Goal: Transaction & Acquisition: Purchase product/service

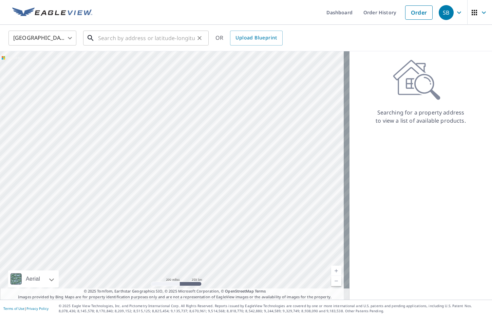
click at [153, 34] on input "text" at bounding box center [146, 38] width 97 height 19
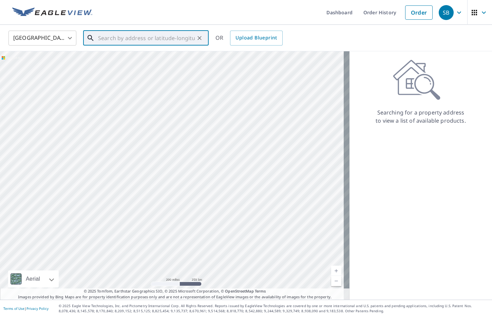
paste input "[STREET_ADDRESS]"
click at [144, 55] on span "[STREET_ADDRESS]" at bounding box center [150, 58] width 107 height 8
type input "[STREET_ADDRESS]"
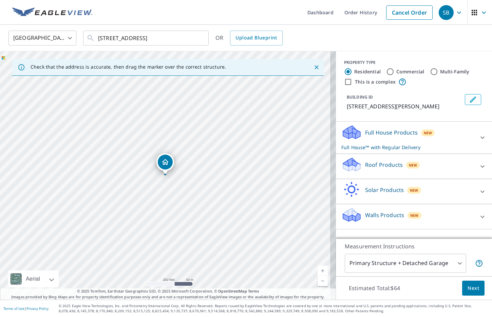
drag, startPoint x: 417, startPoint y: 165, endPoint x: 414, endPoint y: 168, distance: 4.1
click at [417, 165] on div "Roof Products New" at bounding box center [407, 165] width 133 height 19
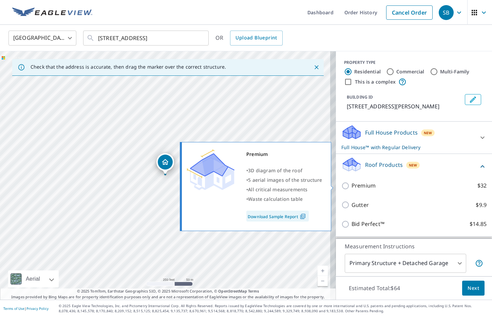
click at [363, 182] on p "Premium" at bounding box center [364, 185] width 24 height 8
click at [352, 182] on input "Premium $32" at bounding box center [346, 186] width 10 height 8
checkbox input "true"
checkbox input "false"
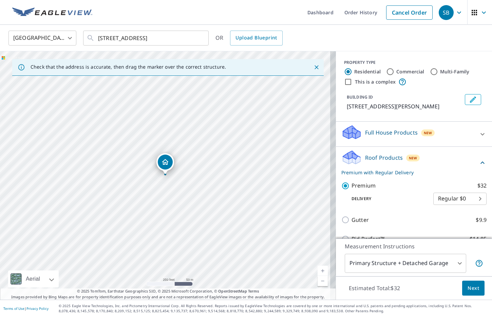
click at [468, 288] on span "Next" at bounding box center [474, 288] width 12 height 8
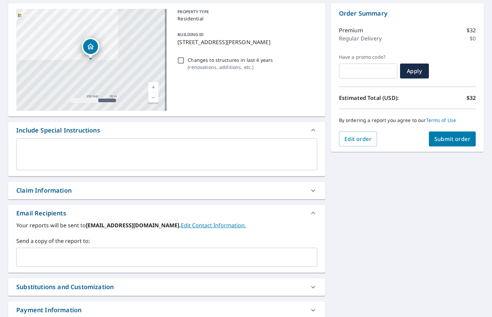
scroll to position [68, 0]
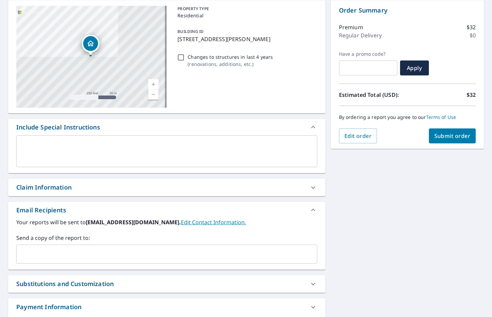
click at [196, 257] on input "text" at bounding box center [161, 253] width 285 height 13
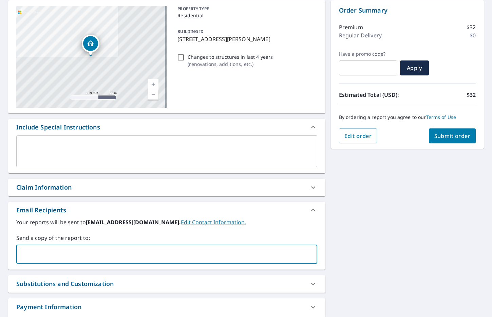
paste input "[PERSON_NAME][EMAIL_ADDRESS][DOMAIN_NAME]"
type input "[PERSON_NAME][EMAIL_ADDRESS][DOMAIN_NAME]"
checkbox input "true"
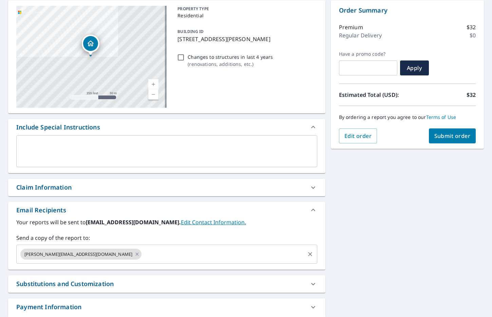
click at [170, 254] on input "text" at bounding box center [224, 253] width 162 height 13
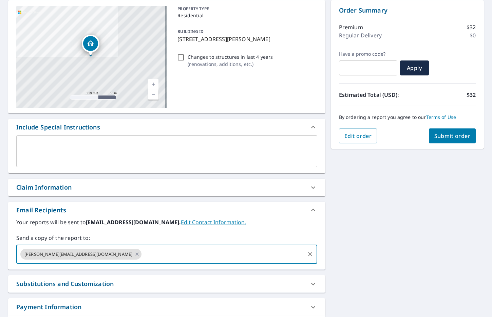
paste input "[PERSON_NAME][EMAIL_ADDRESS][PERSON_NAME][DOMAIN_NAME]"
type input "[PERSON_NAME][EMAIL_ADDRESS][PERSON_NAME][DOMAIN_NAME]"
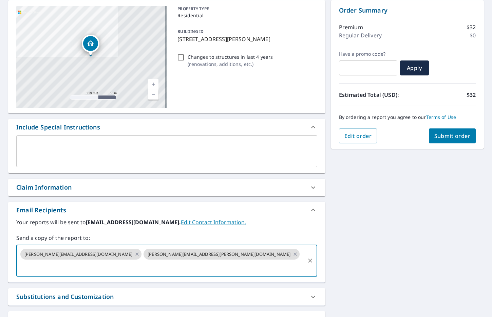
click at [447, 143] on button "Submit order" at bounding box center [452, 135] width 47 height 15
checkbox input "true"
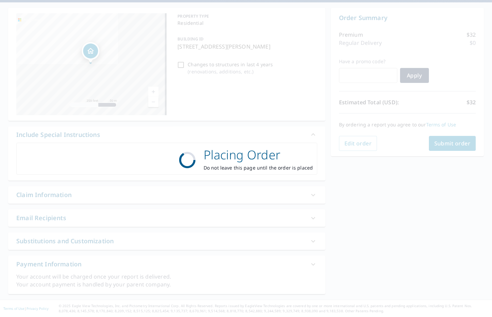
scroll to position [60, 0]
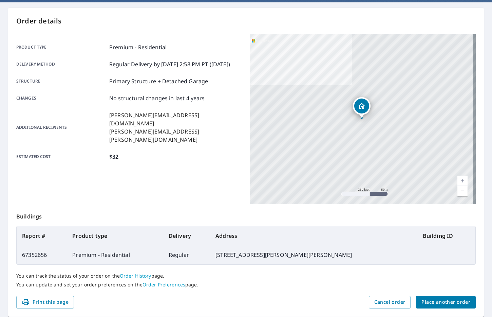
click at [426, 301] on span "Place another order" at bounding box center [445, 302] width 49 height 8
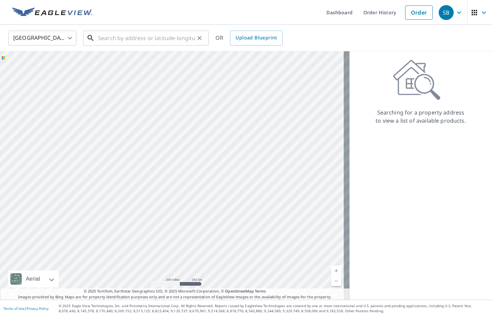
click at [165, 34] on input "text" at bounding box center [146, 38] width 97 height 19
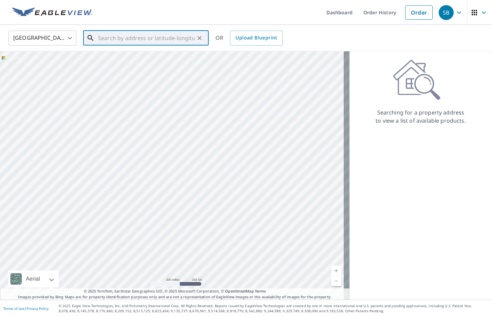
paste input "1716 Beaconsfield Dr"
click at [147, 61] on span "1716 Beaconsfield Dr" at bounding box center [150, 58] width 107 height 8
type input "1716 Beaconsfield [GEOGRAPHIC_DATA][PERSON_NAME]"
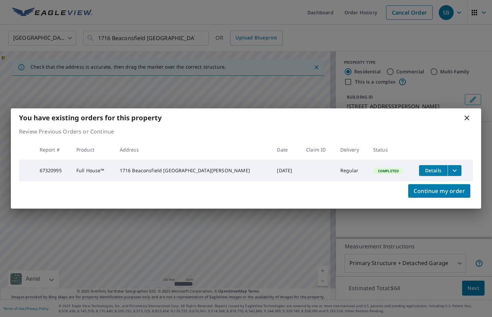
click at [448, 168] on button "filesDropdownBtn-67320995" at bounding box center [455, 170] width 14 height 11
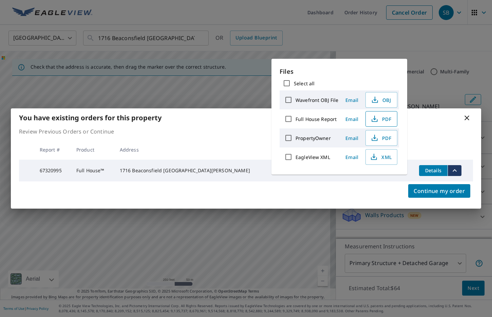
click at [381, 118] on span "PDF" at bounding box center [381, 119] width 22 height 8
click at [376, 32] on div "You have existing orders for this property Review Previous Orders or Continue R…" at bounding box center [246, 158] width 492 height 317
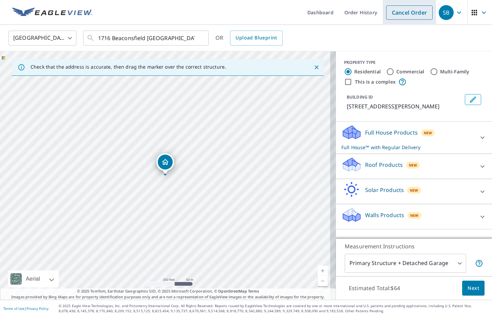
click at [394, 15] on link "Cancel Order" at bounding box center [409, 12] width 46 height 14
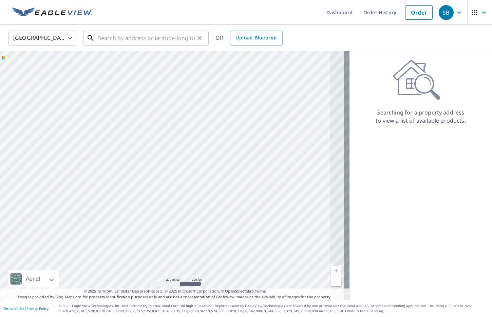
click at [165, 38] on input "text" at bounding box center [146, 38] width 97 height 19
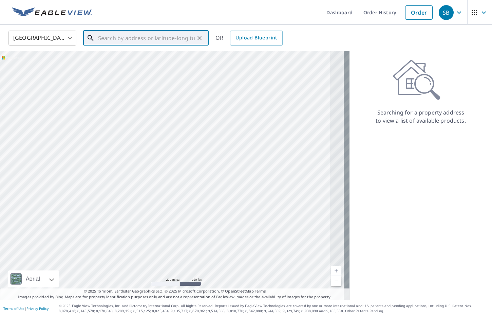
paste input "[STREET_ADDRESS]"
click at [141, 54] on span "[STREET_ADDRESS]" at bounding box center [150, 58] width 107 height 8
type input "[STREET_ADDRESS]"
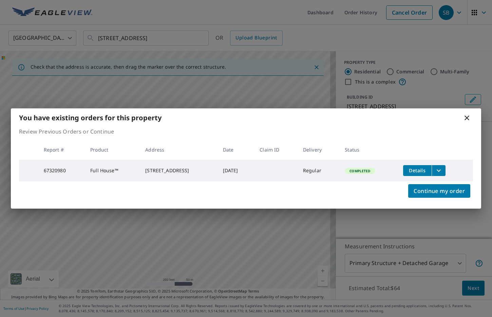
click at [442, 171] on icon "filesDropdownBtn-67320980" at bounding box center [439, 170] width 8 height 8
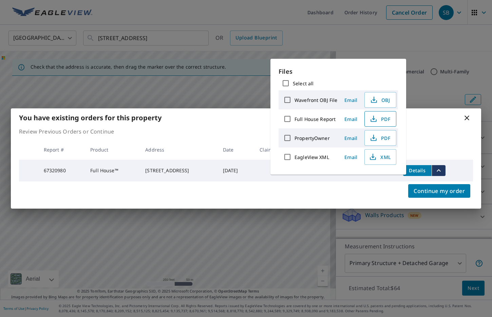
click at [384, 118] on span "PDF" at bounding box center [380, 119] width 22 height 8
click at [398, 16] on div "You have existing orders for this property Review Previous Orders or Continue R…" at bounding box center [246, 158] width 492 height 317
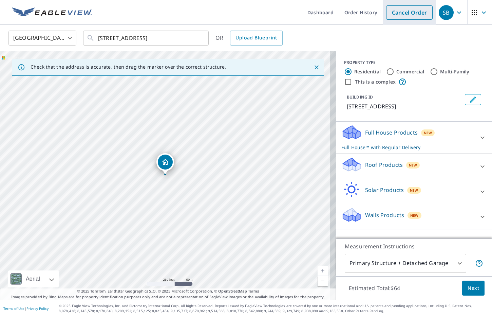
click at [398, 16] on link "Cancel Order" at bounding box center [409, 12] width 46 height 14
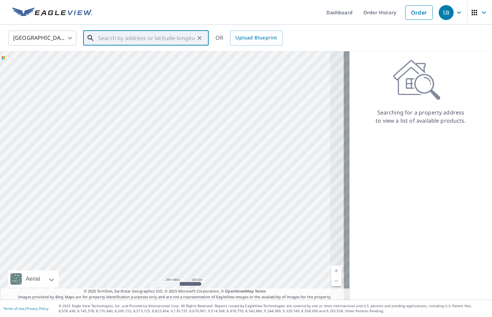
click at [145, 40] on input "text" at bounding box center [146, 38] width 97 height 19
paste input "[STREET_ADDRESS][PERSON_NAME]"
click at [139, 56] on span "[STREET_ADDRESS][PERSON_NAME]" at bounding box center [150, 58] width 107 height 8
type input "[STREET_ADDRESS][PERSON_NAME]"
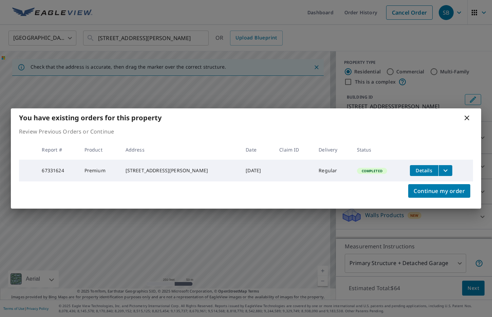
click at [446, 169] on icon "filesDropdownBtn-67331624" at bounding box center [445, 170] width 8 height 8
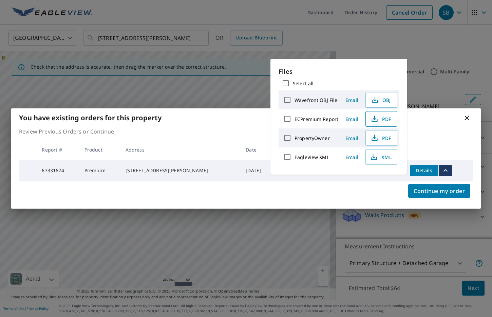
click at [375, 118] on icon "button" at bounding box center [375, 119] width 8 height 8
drag, startPoint x: 399, startPoint y: 30, endPoint x: 400, endPoint y: 25, distance: 4.5
click at [399, 30] on div "You have existing orders for this property Review Previous Orders or Continue R…" at bounding box center [246, 158] width 492 height 317
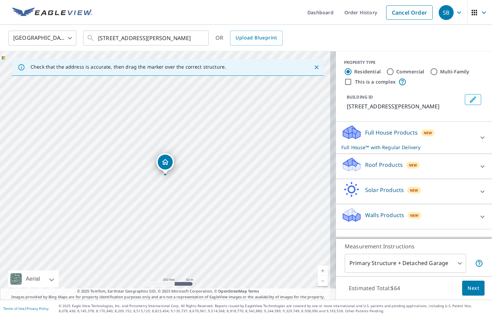
click at [401, 18] on link "Cancel Order" at bounding box center [409, 12] width 46 height 14
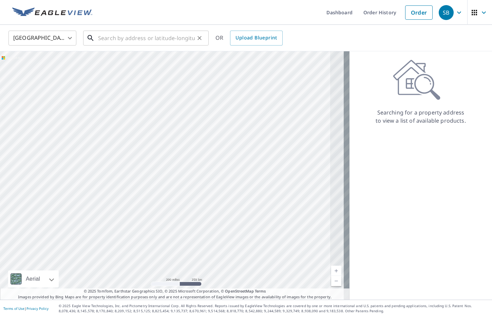
click at [160, 36] on input "text" at bounding box center [146, 38] width 97 height 19
paste input "[STREET_ADDRESS]"
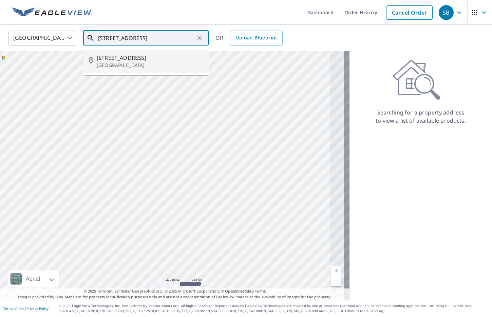
click at [152, 57] on span "[STREET_ADDRESS]" at bounding box center [150, 58] width 107 height 8
type input "[STREET_ADDRESS]"
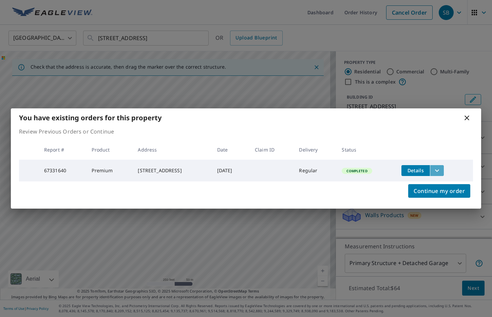
click at [441, 171] on icon "filesDropdownBtn-67331640" at bounding box center [437, 170] width 8 height 8
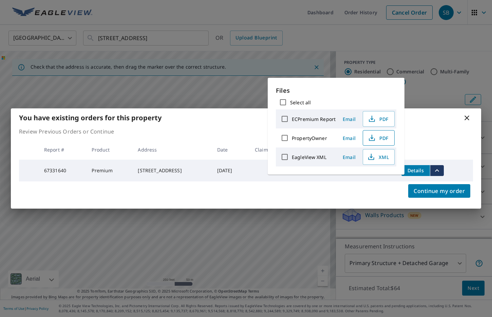
click at [383, 137] on span "PDF" at bounding box center [378, 138] width 22 height 8
drag, startPoint x: 185, startPoint y: 72, endPoint x: 204, endPoint y: 64, distance: 20.8
click at [185, 72] on div "You have existing orders for this property Review Previous Orders or Continue R…" at bounding box center [246, 158] width 492 height 317
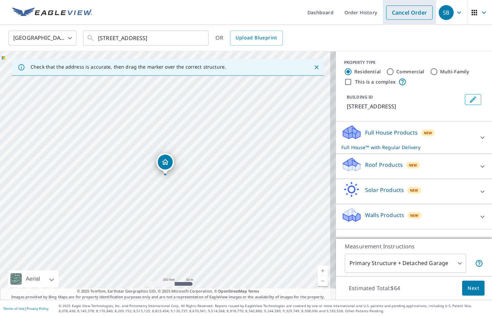
click at [423, 18] on link "Cancel Order" at bounding box center [409, 12] width 46 height 14
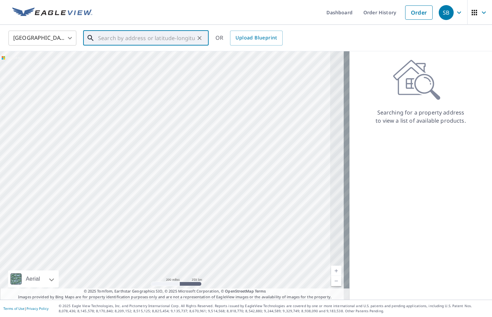
click at [135, 35] on input "text" at bounding box center [146, 38] width 97 height 19
paste input "[STREET_ADDRESS][PERSON_NAME]"
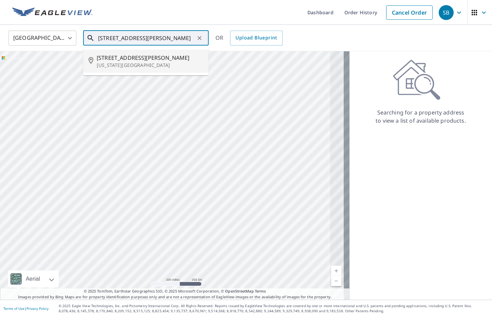
click at [133, 57] on span "[STREET_ADDRESS][PERSON_NAME]" at bounding box center [150, 58] width 107 height 8
type input "[STREET_ADDRESS][PERSON_NAME][US_STATE]"
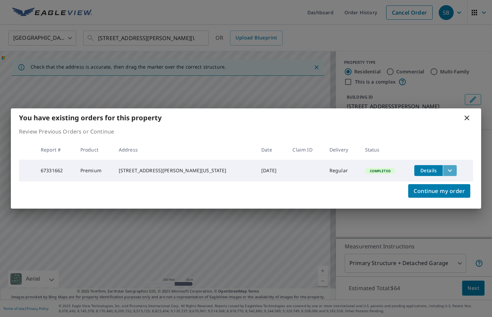
click at [446, 172] on icon "filesDropdownBtn-67331662" at bounding box center [450, 170] width 8 height 8
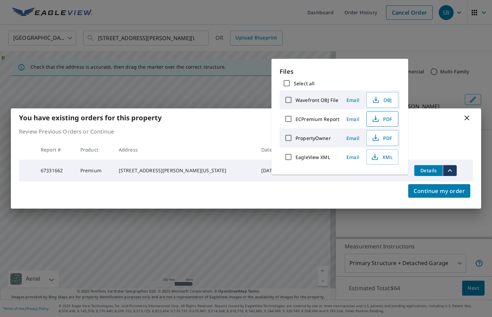
click at [378, 120] on icon "button" at bounding box center [376, 119] width 8 height 8
click at [405, 36] on div "You have existing orders for this property Review Previous Orders or Continue R…" at bounding box center [246, 158] width 492 height 317
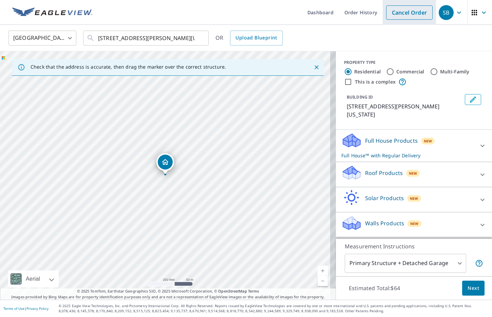
click at [402, 12] on link "Cancel Order" at bounding box center [409, 12] width 46 height 14
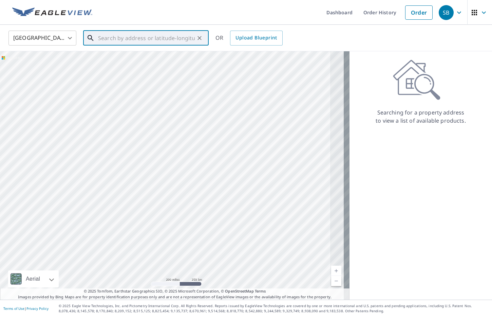
click at [163, 32] on input "text" at bounding box center [146, 38] width 97 height 19
paste input "[STREET_ADDRESS]"
click at [155, 56] on span "[STREET_ADDRESS]" at bounding box center [150, 58] width 107 height 8
type input "[STREET_ADDRESS][PERSON_NAME]"
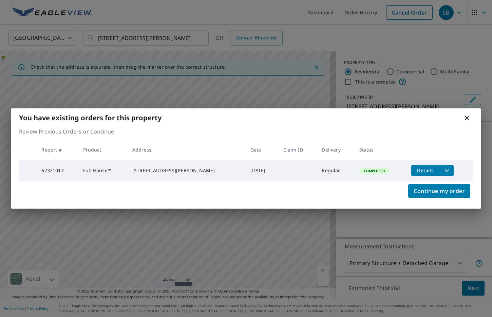
click at [444, 171] on icon "filesDropdownBtn-67321017" at bounding box center [447, 170] width 8 height 8
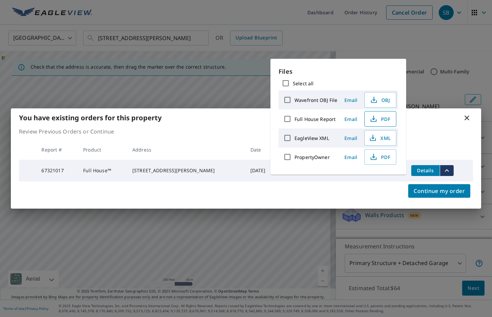
click at [374, 119] on icon "button" at bounding box center [373, 117] width 3 height 4
click at [227, 33] on div "You have existing orders for this property Review Previous Orders or Continue R…" at bounding box center [246, 158] width 492 height 317
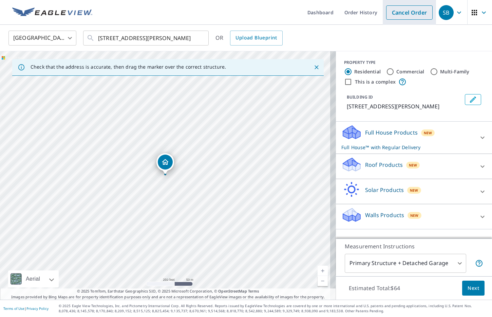
click at [417, 15] on link "Cancel Order" at bounding box center [409, 12] width 46 height 14
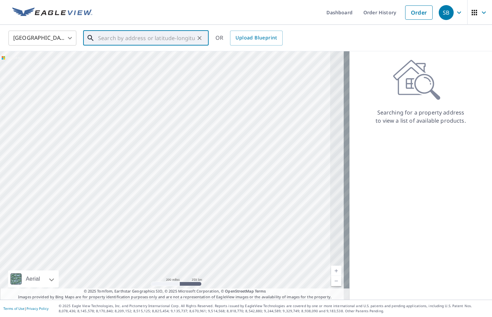
click at [127, 45] on div "​" at bounding box center [146, 38] width 126 height 15
paste input "[STREET_ADDRESS]"
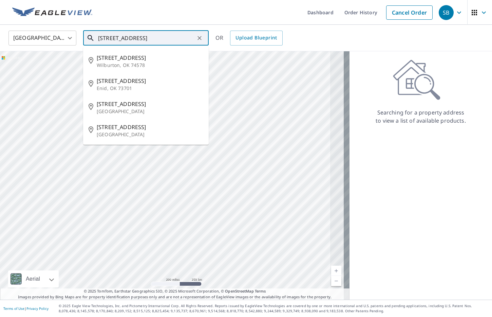
click at [157, 32] on input "[STREET_ADDRESS]" at bounding box center [146, 38] width 97 height 19
click at [134, 134] on p "[GEOGRAPHIC_DATA]" at bounding box center [150, 134] width 107 height 7
type input "[STREET_ADDRESS]"
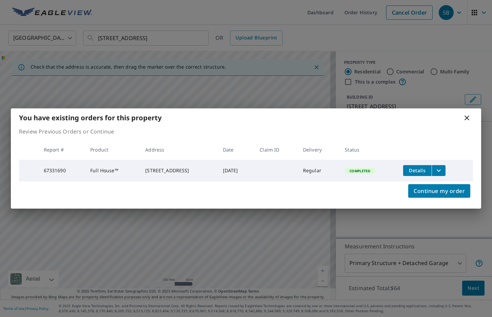
click at [441, 165] on button "filesDropdownBtn-67331690" at bounding box center [439, 170] width 14 height 11
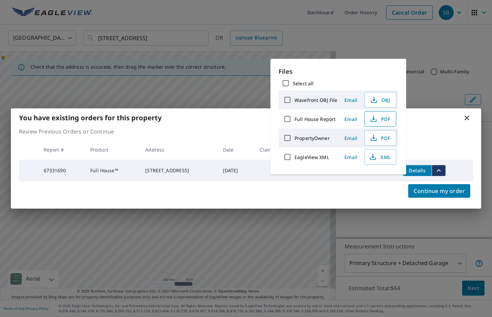
click at [382, 118] on span "PDF" at bounding box center [380, 119] width 22 height 8
drag, startPoint x: 444, startPoint y: 31, endPoint x: 440, endPoint y: 30, distance: 3.5
click at [444, 31] on div "You have existing orders for this property Review Previous Orders or Continue R…" at bounding box center [246, 158] width 492 height 317
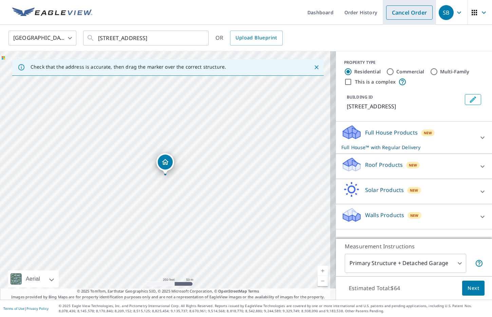
click at [404, 19] on link "Cancel Order" at bounding box center [409, 12] width 46 height 14
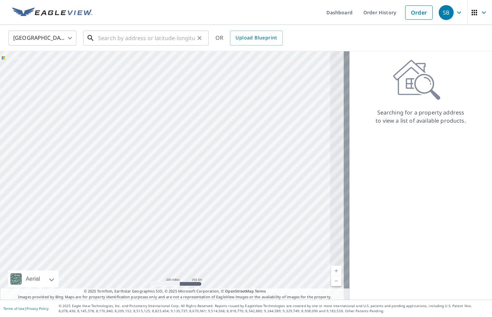
click at [161, 42] on input "text" at bounding box center [146, 38] width 97 height 19
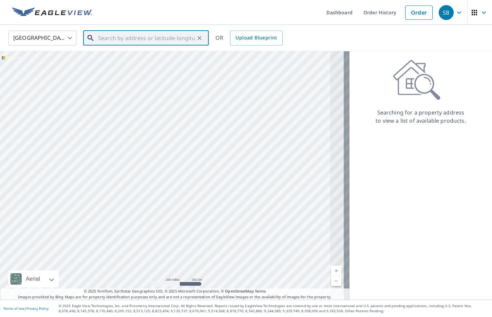
paste input "[STREET_ADDRESS]"
click at [151, 60] on span "[STREET_ADDRESS]" at bounding box center [150, 58] width 107 height 8
type input "[STREET_ADDRESS]"
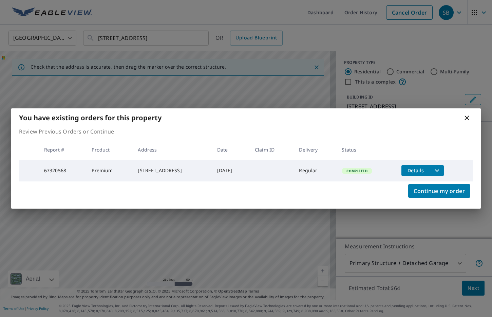
click at [441, 171] on icon "filesDropdownBtn-67320568" at bounding box center [437, 170] width 8 height 8
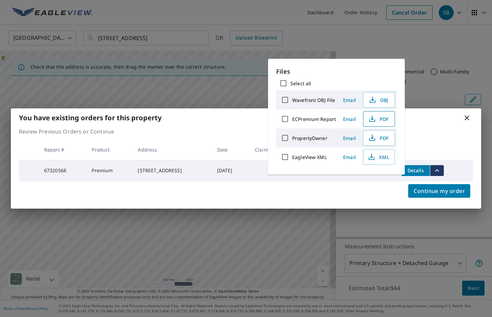
click at [384, 120] on span "PDF" at bounding box center [378, 119] width 22 height 8
drag, startPoint x: 283, startPoint y: 34, endPoint x: 317, endPoint y: 32, distance: 33.7
click at [283, 34] on div "You have existing orders for this property Review Previous Orders or Continue R…" at bounding box center [246, 158] width 492 height 317
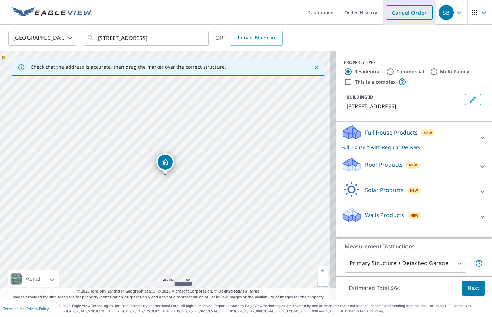
click at [392, 12] on link "Cancel Order" at bounding box center [409, 12] width 46 height 14
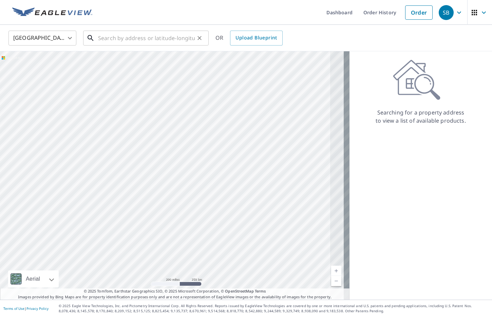
click at [153, 34] on input "text" at bounding box center [146, 38] width 97 height 19
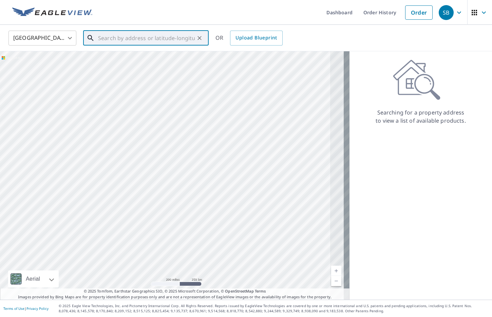
paste input "[STREET_ADDRESS]"
click at [141, 56] on span "[STREET_ADDRESS]" at bounding box center [150, 58] width 107 height 8
type input "[STREET_ADDRESS]"
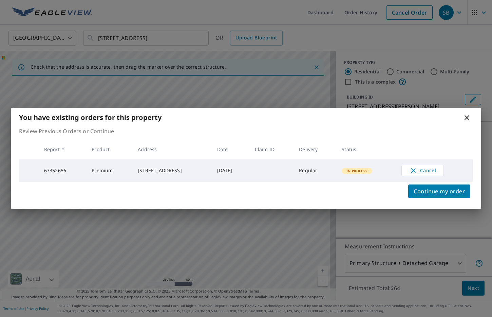
click at [467, 117] on icon at bounding box center [467, 117] width 8 height 8
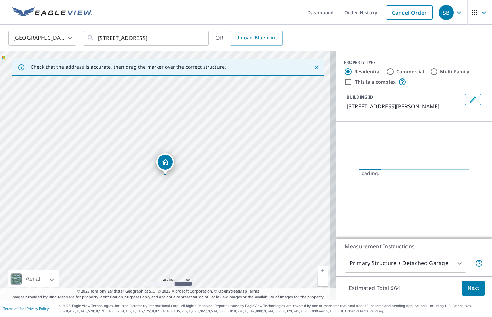
click at [371, 45] on div "United States [GEOGRAPHIC_DATA] ​ [STREET_ADDRESS][PERSON_NAME] ​ OR Upload Blu…" at bounding box center [243, 38] width 480 height 16
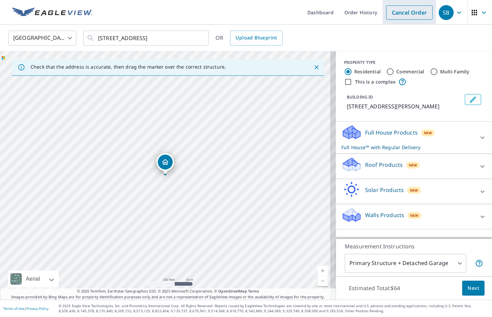
click at [393, 14] on link "Cancel Order" at bounding box center [409, 12] width 46 height 14
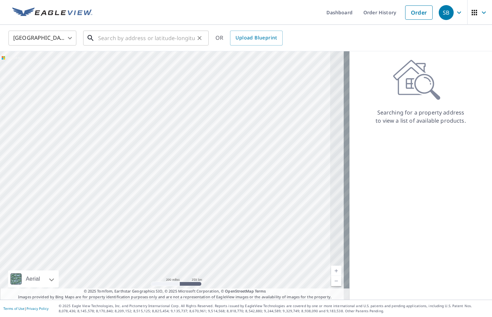
click at [122, 40] on input "text" at bounding box center [146, 38] width 97 height 19
paste input "8814 Troon"
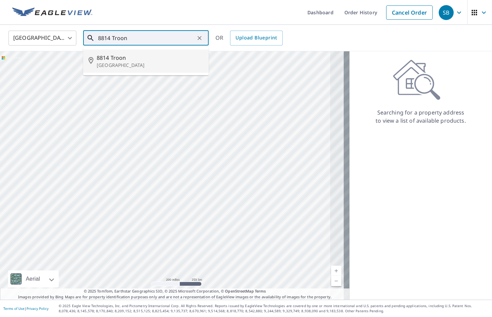
click at [125, 55] on span "8814 Troon" at bounding box center [150, 58] width 107 height 8
type input "[STREET_ADDRESS]"
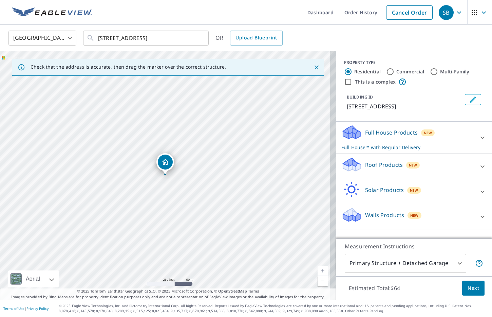
click at [409, 167] on span "New" at bounding box center [413, 164] width 8 height 5
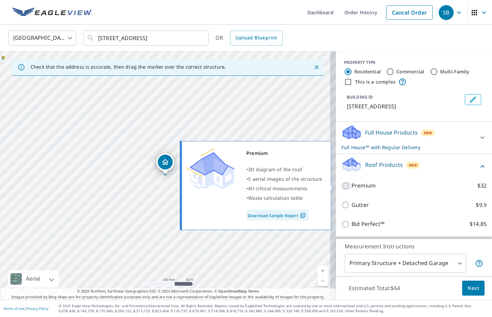
click at [345, 189] on input "Premium $32" at bounding box center [346, 186] width 10 height 8
checkbox input "true"
checkbox input "false"
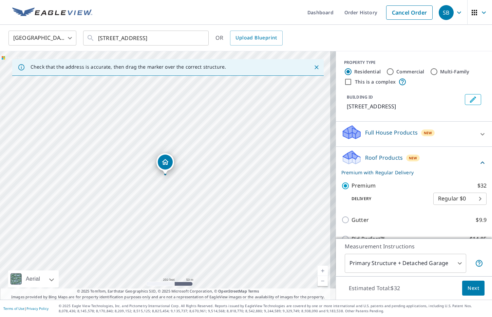
click at [468, 291] on span "Next" at bounding box center [474, 288] width 12 height 8
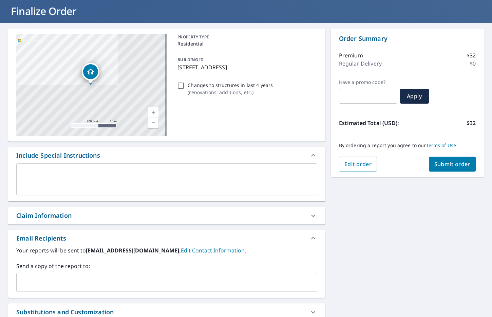
scroll to position [57, 0]
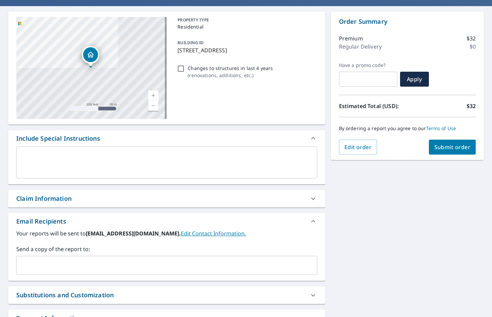
click at [163, 272] on div "​" at bounding box center [166, 265] width 301 height 19
paste input "[PERSON_NAME][EMAIL_ADDRESS][DOMAIN_NAME]"
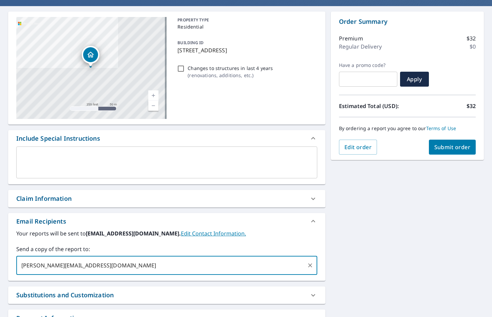
type input "[PERSON_NAME][EMAIL_ADDRESS][DOMAIN_NAME]"
checkbox input "true"
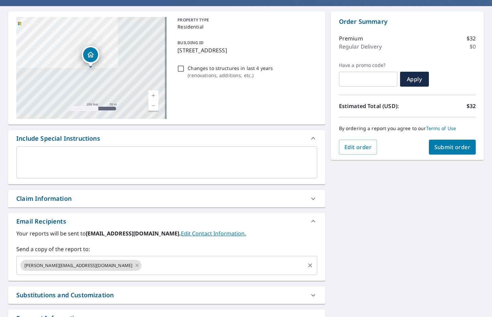
drag, startPoint x: 170, startPoint y: 255, endPoint x: 166, endPoint y: 262, distance: 8.0
click at [169, 257] on div "Send a copy of the report to: [PERSON_NAME][EMAIL_ADDRESS][DOMAIN_NAME] ​" at bounding box center [166, 260] width 301 height 30
click at [165, 263] on input "text" at bounding box center [224, 265] width 162 height 13
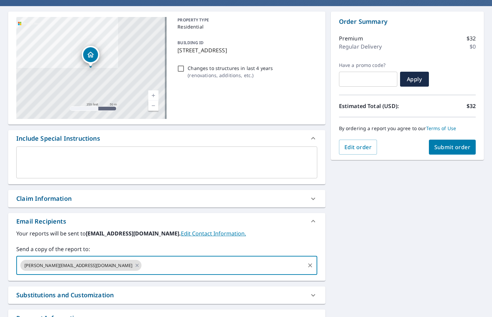
paste input "[PERSON_NAME][EMAIL_ADDRESS][PERSON_NAME][DOMAIN_NAME]"
type input "[PERSON_NAME][EMAIL_ADDRESS][PERSON_NAME][DOMAIN_NAME]"
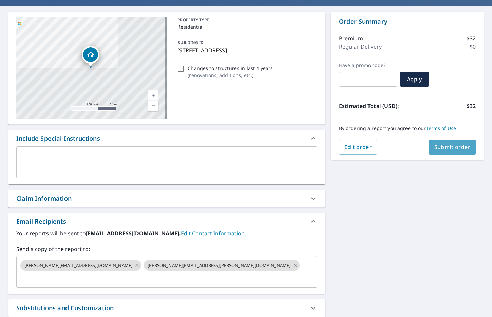
click at [446, 147] on span "Submit order" at bounding box center [452, 146] width 36 height 7
checkbox input "true"
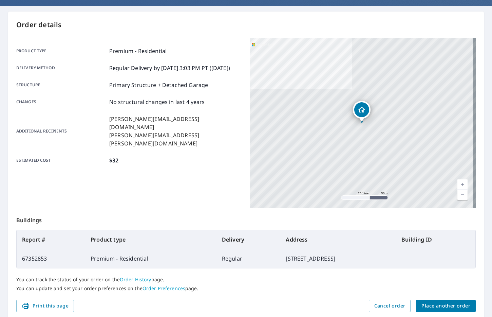
click at [441, 301] on button "Place another order" at bounding box center [446, 305] width 60 height 13
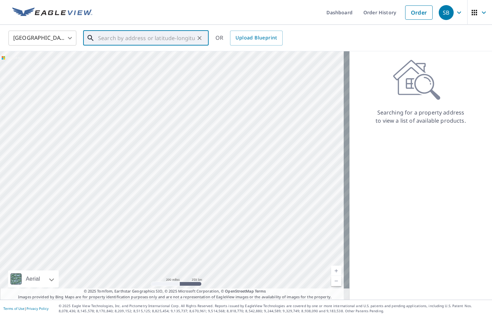
click at [173, 42] on input "text" at bounding box center [146, 38] width 97 height 19
paste input "[STREET_ADDRESS]"
click at [145, 68] on p "[GEOGRAPHIC_DATA][PERSON_NAME]" at bounding box center [150, 65] width 107 height 7
type input "[STREET_ADDRESS][PERSON_NAME]"
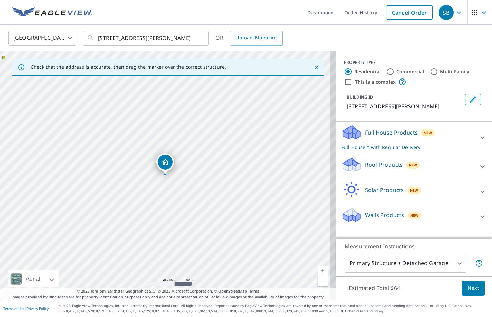
click at [379, 169] on p "Roof Products" at bounding box center [384, 165] width 38 height 8
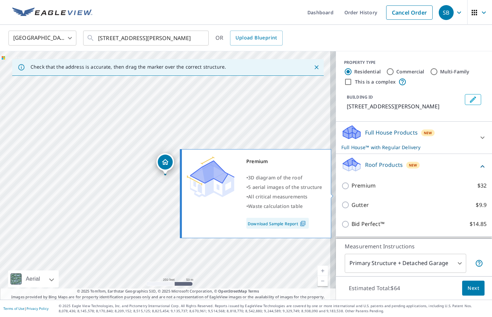
click at [344, 190] on input "Premium $32" at bounding box center [346, 186] width 10 height 8
checkbox input "true"
checkbox input "false"
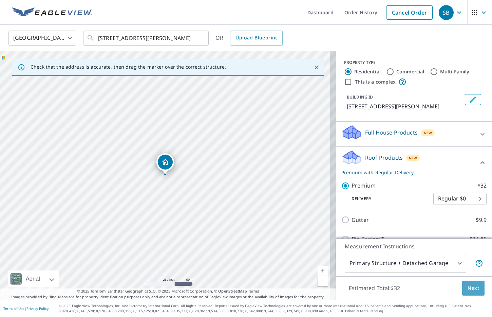
click at [468, 289] on span "Next" at bounding box center [474, 288] width 12 height 8
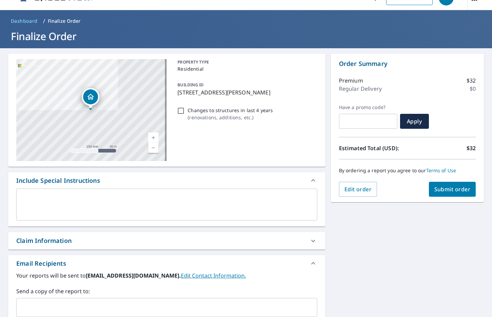
scroll to position [57, 0]
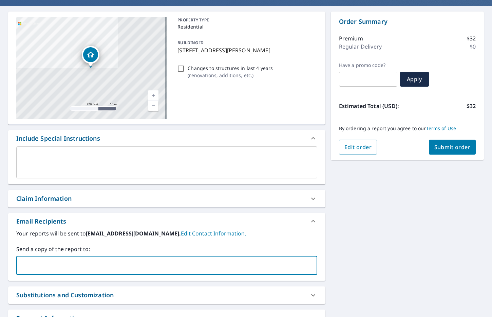
click at [169, 269] on input "text" at bounding box center [161, 265] width 285 height 13
paste input "[PERSON_NAME][EMAIL_ADDRESS][DOMAIN_NAME]"
type input "[PERSON_NAME][EMAIL_ADDRESS][DOMAIN_NAME]"
checkbox input "true"
click at [161, 268] on input "text" at bounding box center [224, 265] width 162 height 13
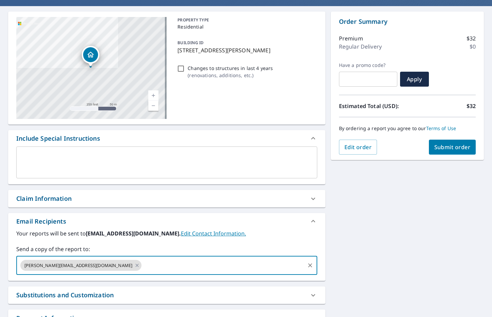
paste input "[PERSON_NAME][EMAIL_ADDRESS][PERSON_NAME][DOMAIN_NAME]"
type input "[PERSON_NAME][EMAIL_ADDRESS][PERSON_NAME][DOMAIN_NAME]"
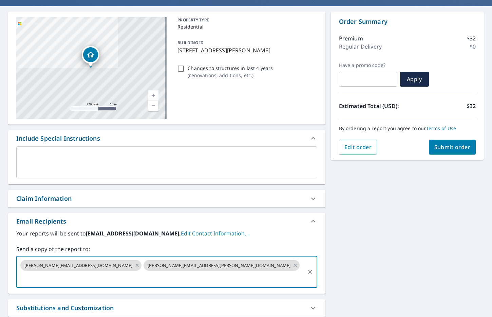
click at [456, 148] on span "Submit order" at bounding box center [452, 146] width 36 height 7
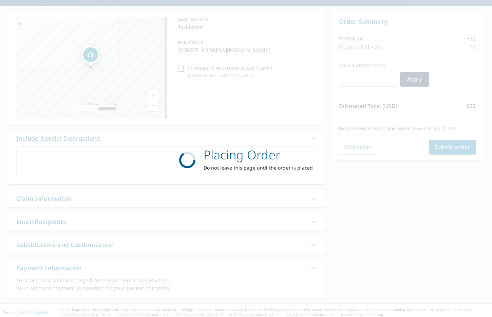
checkbox input "true"
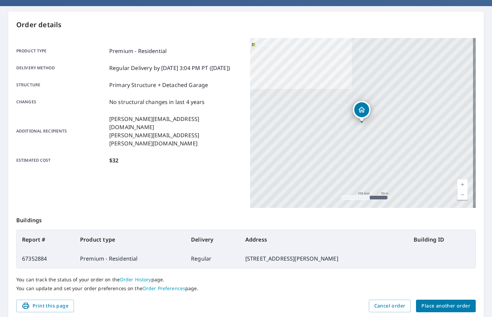
click at [433, 305] on span "Place another order" at bounding box center [445, 305] width 49 height 8
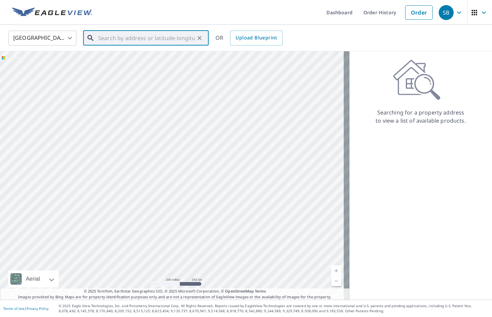
click at [148, 41] on input "text" at bounding box center [146, 38] width 97 height 19
paste input "[STREET_ADDRESS]"
click at [145, 53] on li "[STREET_ADDRESS]" at bounding box center [146, 61] width 126 height 23
type input "[STREET_ADDRESS]"
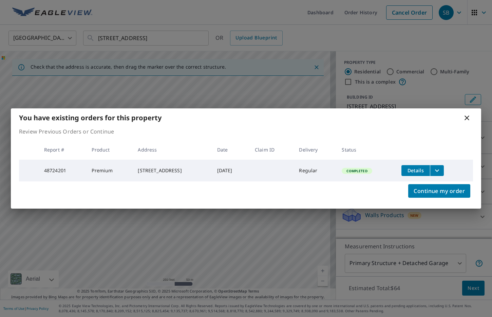
click at [439, 169] on icon "filesDropdownBtn-48724201" at bounding box center [437, 170] width 4 height 2
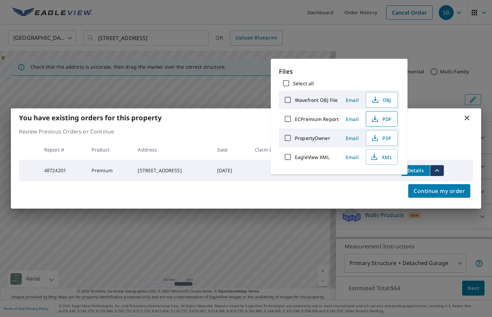
click at [372, 123] on button "PDF" at bounding box center [382, 119] width 32 height 16
drag, startPoint x: 416, startPoint y: 30, endPoint x: 415, endPoint y: 23, distance: 6.8
click at [416, 30] on div "You have existing orders for this property Review Previous Orders or Continue R…" at bounding box center [246, 158] width 492 height 317
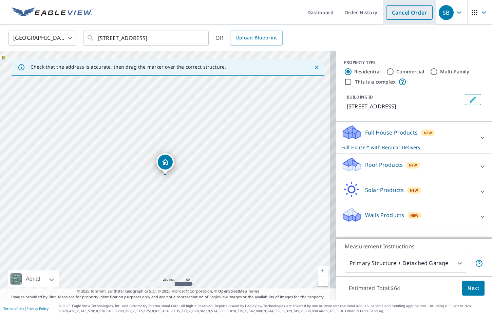
click at [412, 20] on li "Cancel Order" at bounding box center [409, 12] width 53 height 25
click at [412, 16] on link "Cancel Order" at bounding box center [409, 12] width 46 height 14
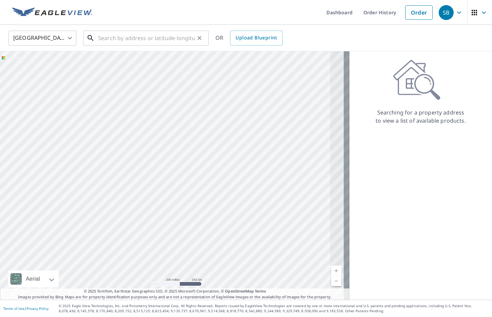
click at [133, 34] on input "text" at bounding box center [146, 38] width 97 height 19
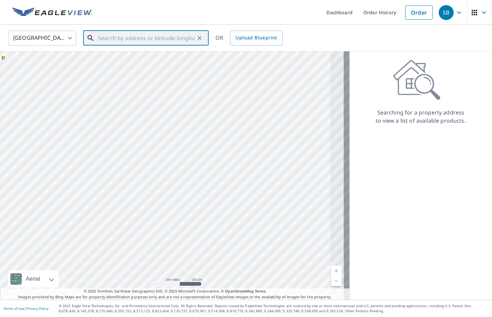
paste input "[STREET_ADDRESS]"
click at [129, 59] on span "[STREET_ADDRESS]" at bounding box center [150, 58] width 107 height 8
type input "[STREET_ADDRESS]"
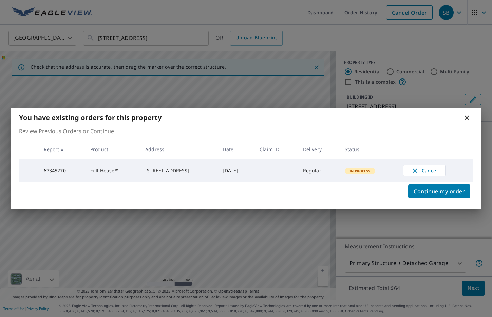
drag, startPoint x: 465, startPoint y: 113, endPoint x: 442, endPoint y: 98, distance: 26.8
click at [465, 113] on icon at bounding box center [467, 117] width 8 height 8
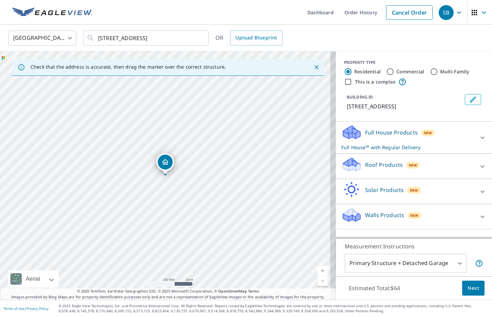
click at [377, 43] on div "United States [GEOGRAPHIC_DATA] ​ [STREET_ADDRESS] ​ OR Upload Blueprint" at bounding box center [243, 38] width 480 height 16
